Goal: Information Seeking & Learning: Learn about a topic

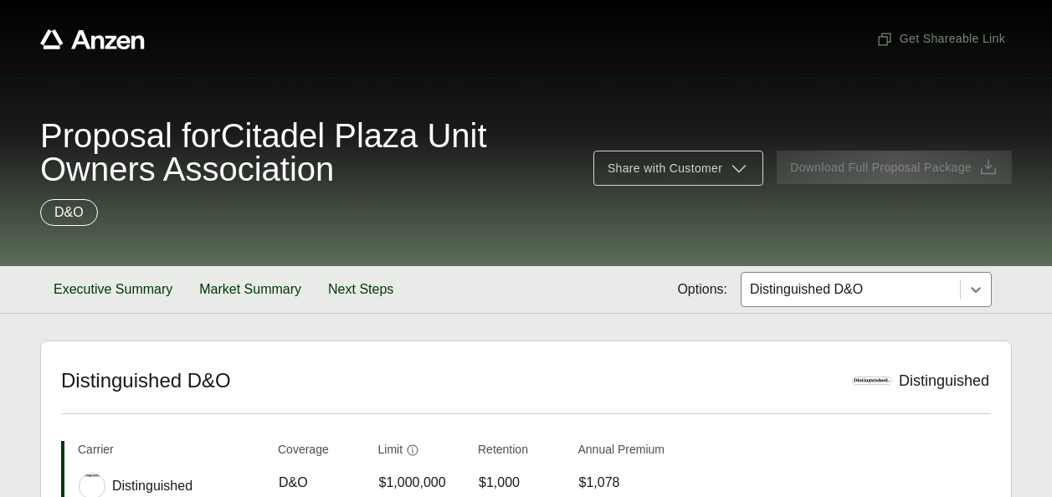
scroll to position [546, 0]
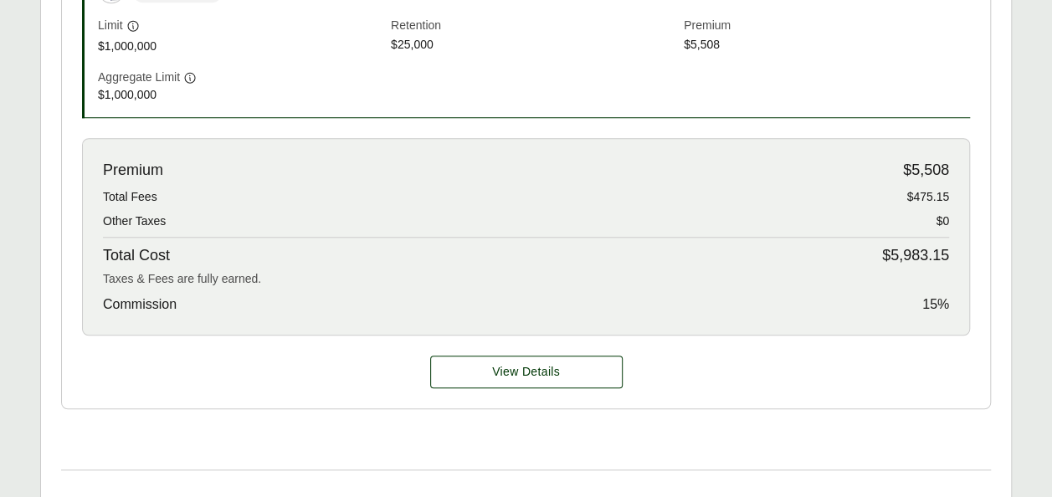
scroll to position [656, 0]
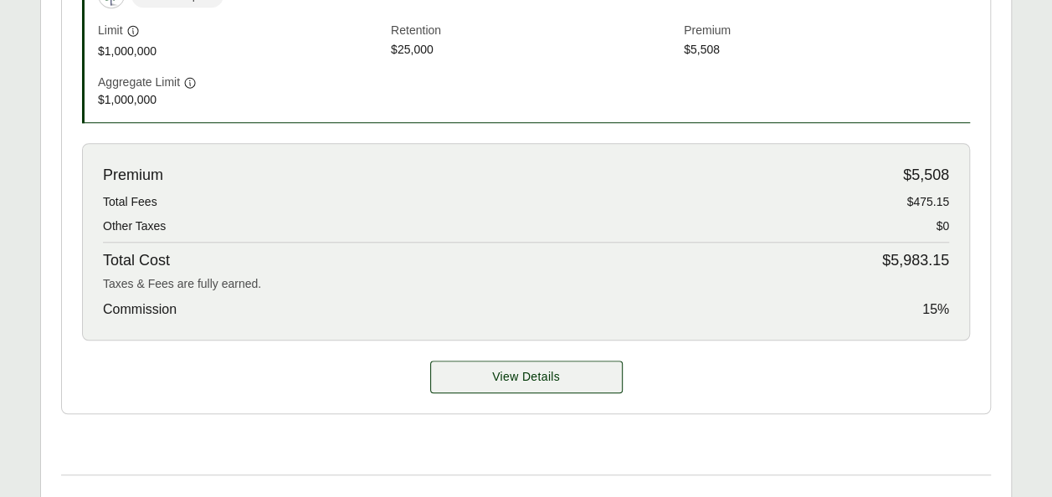
click at [555, 370] on span "View Details" at bounding box center [526, 377] width 68 height 18
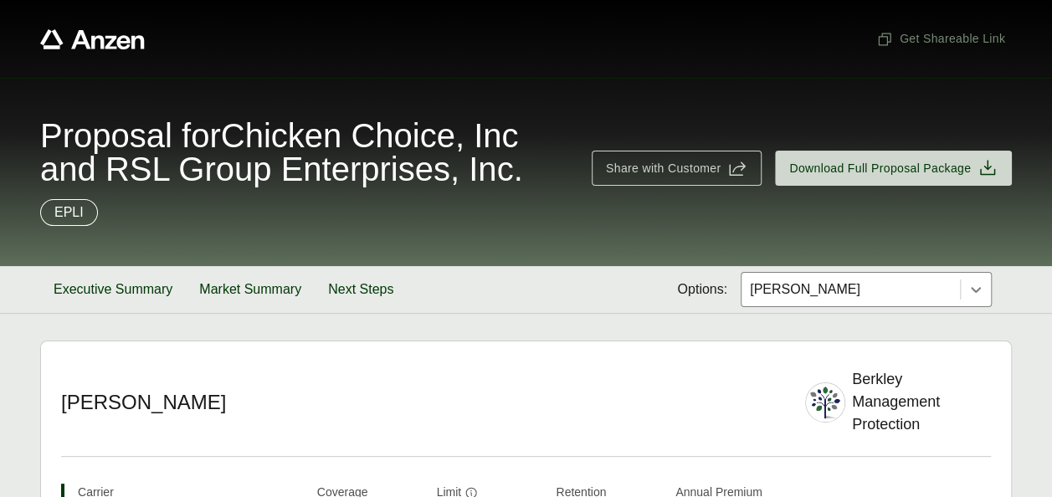
click at [555, 370] on header "Berkley [PERSON_NAME] Management Protection" at bounding box center [526, 412] width 930 height 89
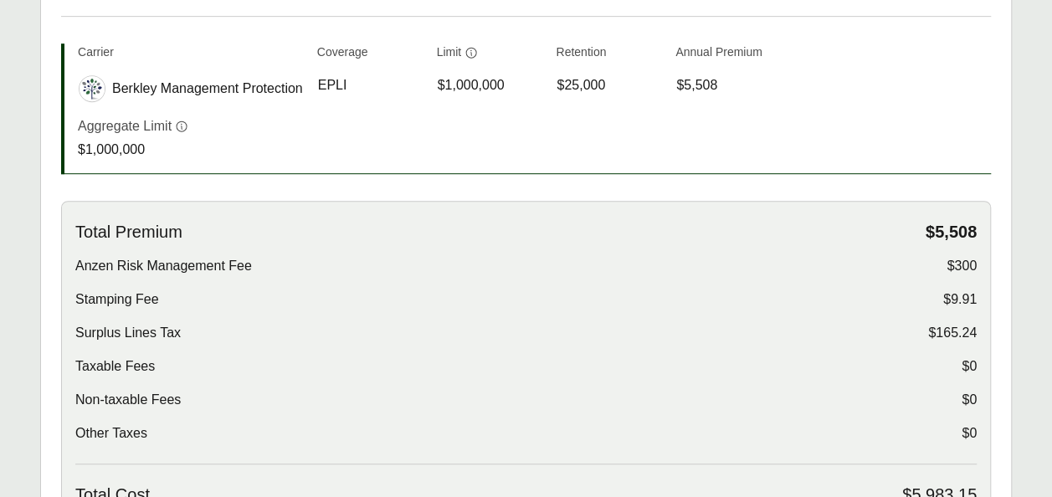
scroll to position [469, 0]
